Goal: Task Accomplishment & Management: Manage account settings

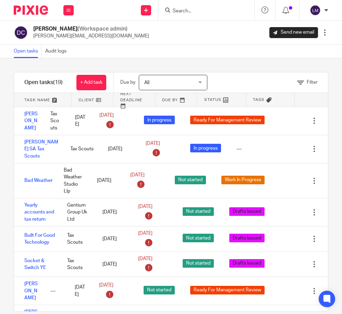
scroll to position [460, 0]
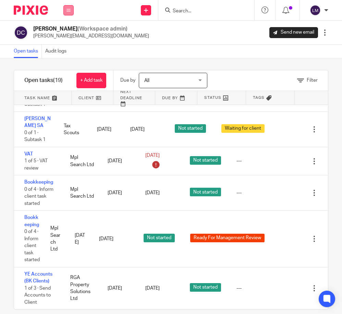
click at [69, 7] on button at bounding box center [68, 10] width 10 height 10
click at [68, 62] on link "Team" at bounding box center [65, 62] width 12 height 5
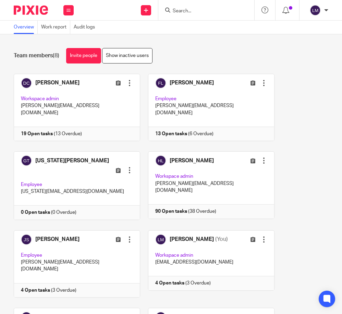
scroll to position [56, 0]
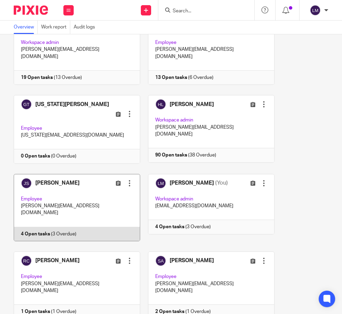
click at [102, 191] on link at bounding box center [73, 207] width 134 height 67
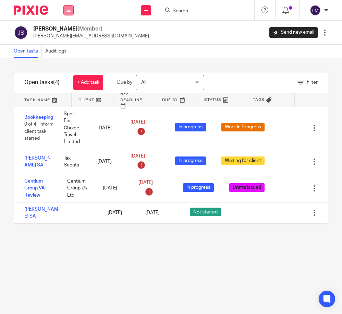
click at [69, 13] on button at bounding box center [68, 10] width 10 height 10
click at [68, 61] on link "Team" at bounding box center [65, 62] width 12 height 5
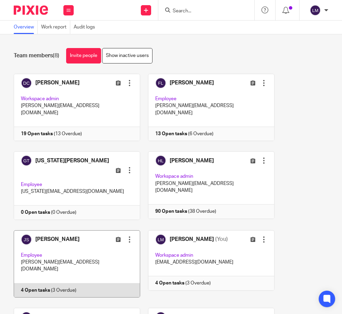
scroll to position [56, 0]
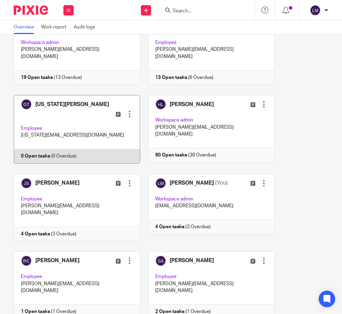
click at [84, 106] on link at bounding box center [73, 129] width 134 height 69
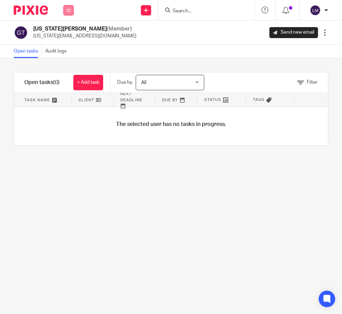
click at [69, 13] on button at bounding box center [68, 10] width 10 height 10
click at [72, 63] on li "Team" at bounding box center [68, 62] width 18 height 10
click at [67, 62] on link "Team" at bounding box center [65, 62] width 12 height 5
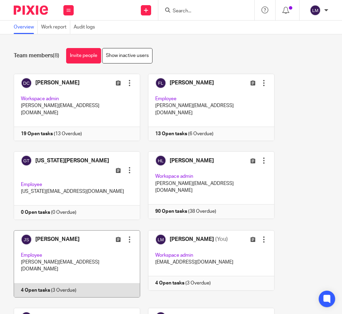
click at [88, 236] on link at bounding box center [73, 263] width 134 height 67
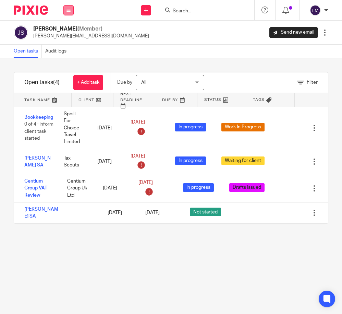
click at [70, 10] on icon at bounding box center [69, 10] width 4 height 4
click at [69, 62] on link "Team" at bounding box center [65, 62] width 12 height 5
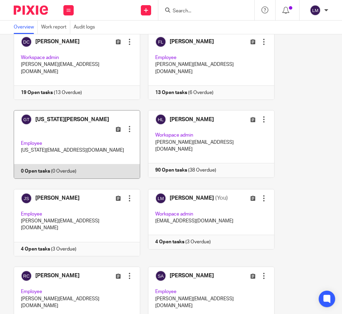
scroll to position [56, 0]
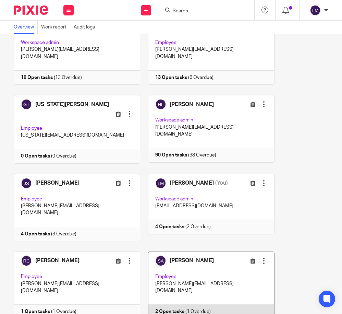
click at [192, 251] on link at bounding box center [207, 284] width 134 height 67
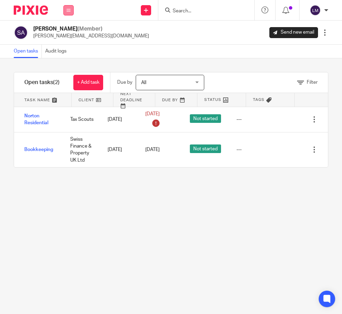
click at [69, 12] on icon at bounding box center [69, 10] width 4 height 4
click at [68, 60] on link "Team" at bounding box center [65, 62] width 12 height 5
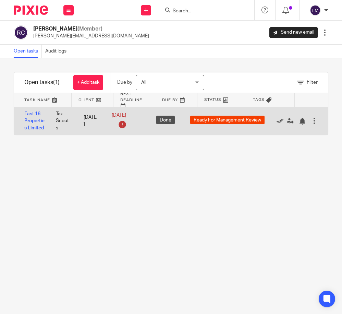
click at [279, 120] on icon at bounding box center [280, 121] width 7 height 7
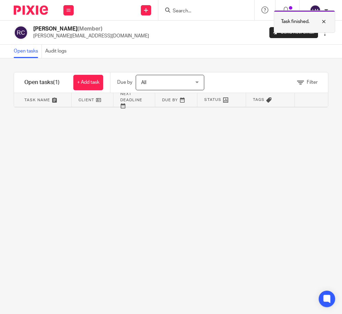
click at [324, 21] on div at bounding box center [319, 21] width 19 height 8
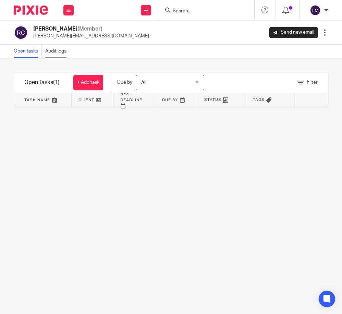
click at [53, 50] on link "Audit logs" at bounding box center [57, 51] width 25 height 13
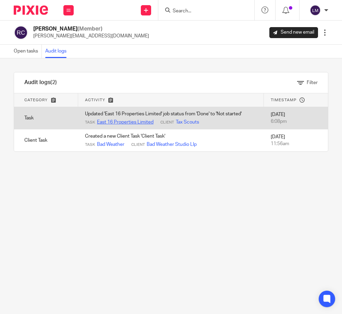
click at [140, 119] on link "East 16 Properties Limited" at bounding box center [125, 122] width 57 height 7
click at [235, 113] on td "Updated 'East 16 Properties Limited' job status from 'Done' to 'Not started' Ta…" at bounding box center [171, 118] width 186 height 22
click at [235, 121] on div "Task East 16 Properties Limited Client Tax Scouts" at bounding box center [171, 122] width 172 height 7
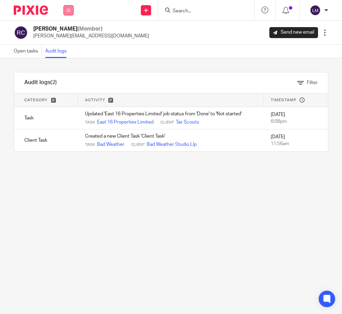
click at [67, 12] on icon at bounding box center [69, 10] width 4 height 4
click at [66, 62] on link "Team" at bounding box center [65, 62] width 12 height 5
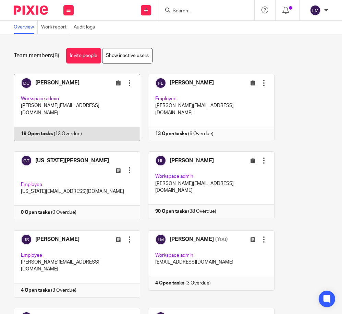
click at [51, 96] on link at bounding box center [73, 107] width 134 height 67
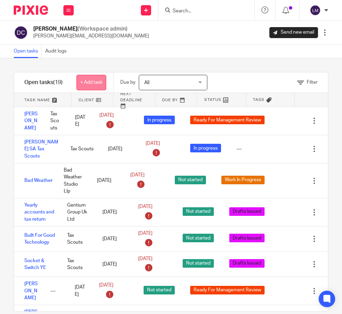
click at [93, 80] on link "+ Add task" at bounding box center [91, 82] width 30 height 15
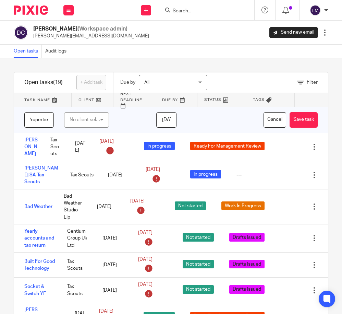
scroll to position [0, 22]
type input "East 16 Properties"
click at [95, 118] on div "No client selected" at bounding box center [85, 119] width 31 height 14
type input "Tax"
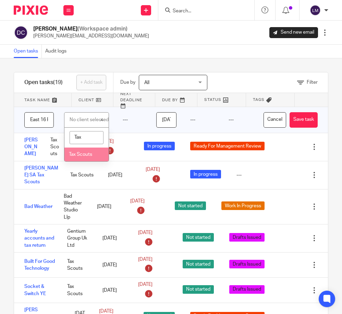
click at [87, 155] on span "Tax Scouts" at bounding box center [80, 154] width 23 height 5
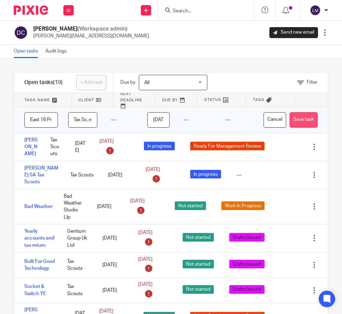
click at [307, 120] on button "Save task" at bounding box center [304, 119] width 28 height 15
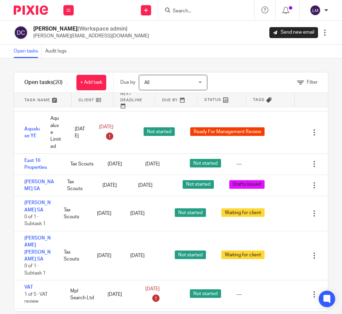
scroll to position [345, 0]
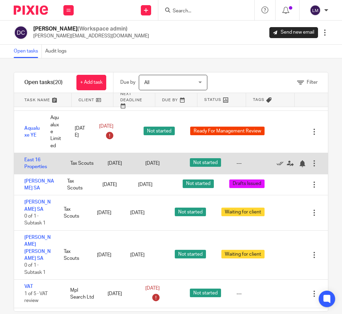
click at [239, 162] on div "---" at bounding box center [239, 163] width 5 height 7
click at [315, 162] on div at bounding box center [314, 163] width 7 height 7
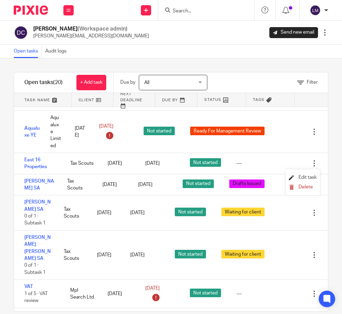
click at [313, 176] on span "Edit task" at bounding box center [308, 177] width 18 height 5
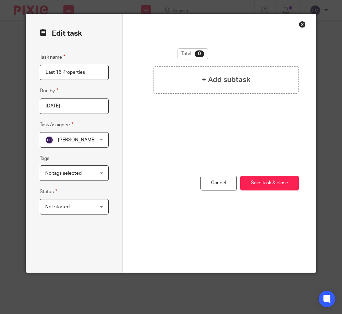
click at [104, 172] on div "No tags selected" at bounding box center [74, 172] width 69 height 15
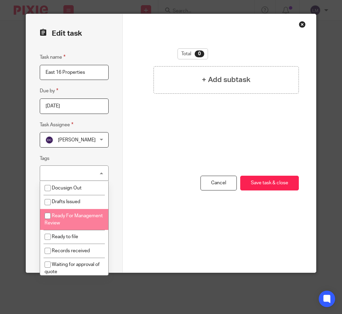
click at [46, 216] on input "checkbox" at bounding box center [47, 215] width 13 height 13
checkbox input "true"
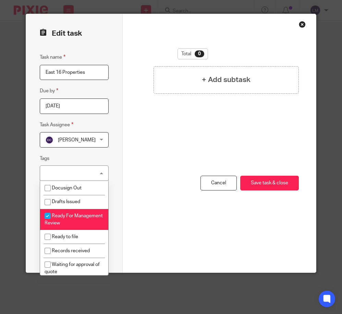
click at [145, 221] on div "You have unsaved changes Cancel Save task & close Save task & close" at bounding box center [219, 224] width 159 height 97
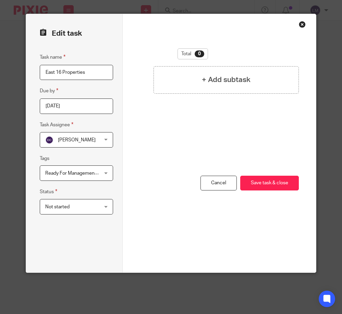
click at [104, 206] on div "Not started Not started" at bounding box center [76, 206] width 73 height 15
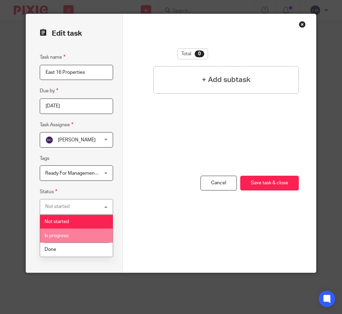
click at [65, 234] on span "In progress" at bounding box center [57, 235] width 24 height 5
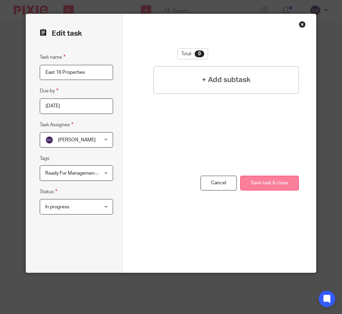
click at [271, 182] on button "Save task & close" at bounding box center [269, 183] width 59 height 15
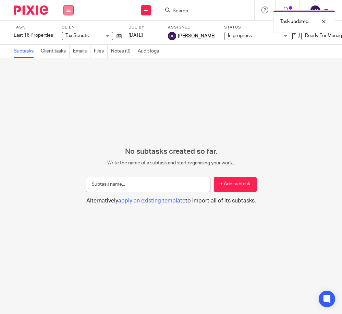
click at [67, 8] on icon at bounding box center [69, 10] width 4 height 4
click at [67, 60] on link "Team" at bounding box center [64, 62] width 11 height 5
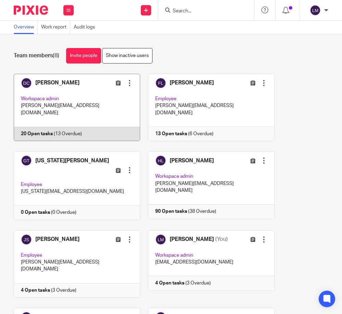
click at [72, 91] on link at bounding box center [73, 107] width 134 height 67
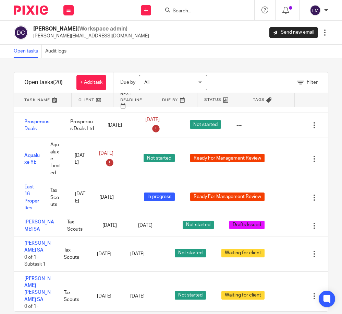
scroll to position [319, 0]
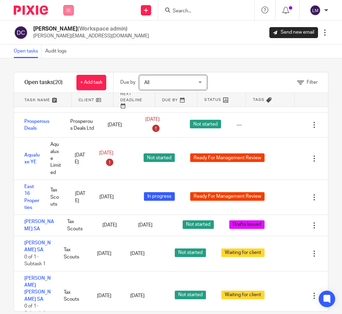
click at [70, 10] on icon at bounding box center [69, 10] width 4 height 4
click at [61, 61] on link "Team" at bounding box center [65, 62] width 12 height 5
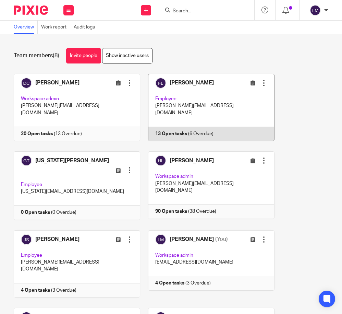
click at [186, 108] on link at bounding box center [207, 107] width 134 height 67
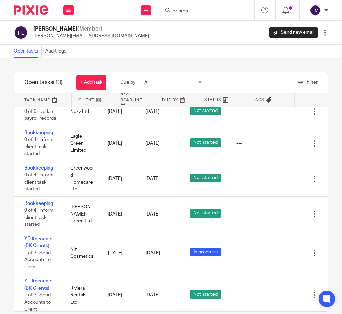
scroll to position [210, 0]
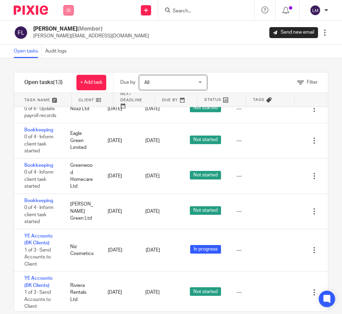
click at [68, 9] on icon at bounding box center [69, 10] width 4 height 4
click at [63, 63] on link "Team" at bounding box center [65, 62] width 12 height 5
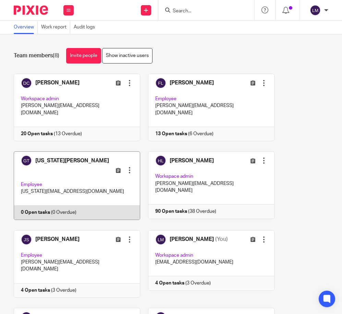
click at [59, 166] on link at bounding box center [73, 185] width 134 height 69
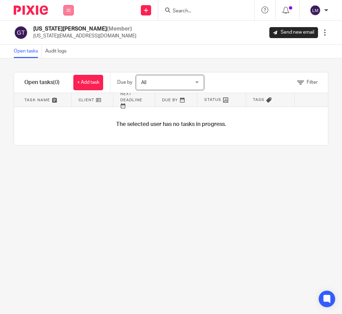
click at [70, 8] on icon at bounding box center [69, 10] width 4 height 4
click at [68, 60] on link "Team" at bounding box center [65, 62] width 12 height 5
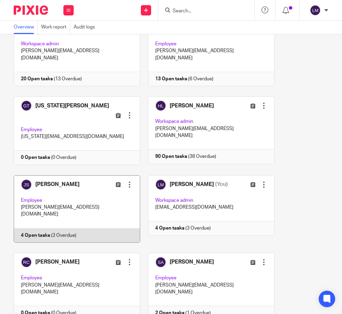
scroll to position [56, 0]
